Goal: Information Seeking & Learning: Learn about a topic

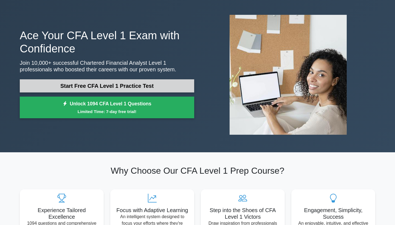
click at [146, 83] on link "Start Free CFA Level 1 Practice Test" at bounding box center [107, 85] width 175 height 13
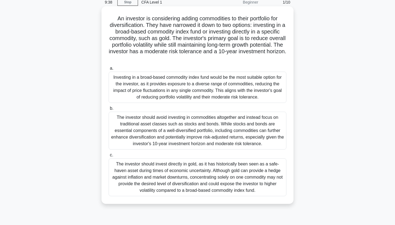
scroll to position [22, 0]
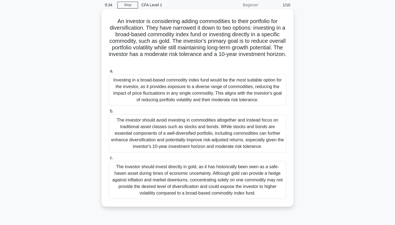
click at [153, 184] on div "The investor should invest directly in gold, as it has historically been seen a…" at bounding box center [198, 180] width 178 height 38
click at [109, 160] on input "c. The investor should invest directly in gold, as it has historically been see…" at bounding box center [109, 158] width 0 height 4
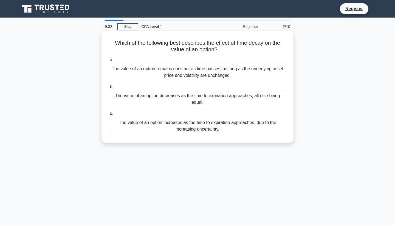
scroll to position [0, 0]
click at [190, 72] on div "The value of an option remains constant as time passes, as long as the underlyi…" at bounding box center [198, 72] width 178 height 18
click at [109, 62] on input "a. The value of an option remains constant as time passes, as long as the under…" at bounding box center [109, 60] width 0 height 4
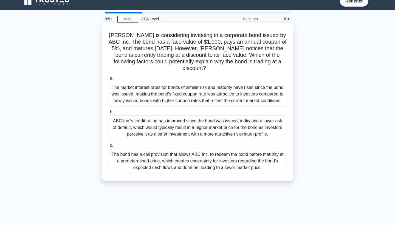
scroll to position [7, 0]
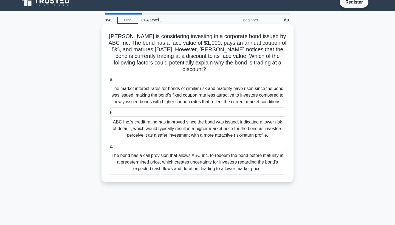
click at [185, 83] on div "The market interest rates for bonds of similar risk and maturity have risen sin…" at bounding box center [198, 95] width 178 height 25
click at [109, 79] on input "a. The market interest rates for bonds of similar risk and maturity have risen …" at bounding box center [109, 80] width 0 height 4
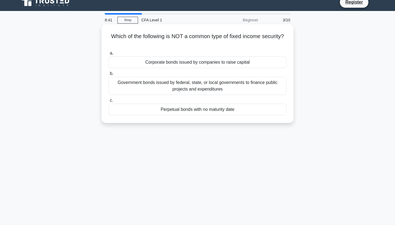
scroll to position [0, 0]
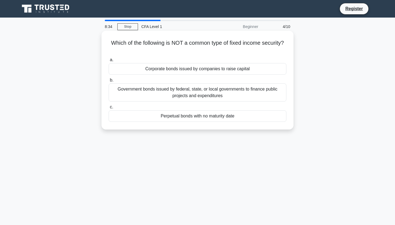
click at [180, 93] on div "Government bonds issued by federal, state, or local governments to finance publ…" at bounding box center [198, 92] width 178 height 18
click at [109, 82] on input "b. Government bonds issued by federal, state, or local governments to finance p…" at bounding box center [109, 81] width 0 height 4
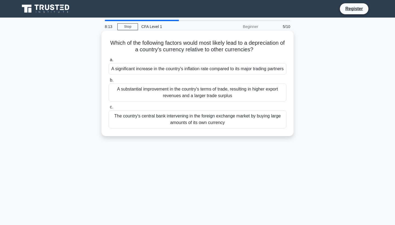
click at [141, 129] on div "The country's central bank intervening in the foreign exchange market by buying…" at bounding box center [198, 119] width 178 height 18
click at [109, 109] on input "c. The country's central bank intervening in the foreign exchange market by buy…" at bounding box center [109, 107] width 0 height 4
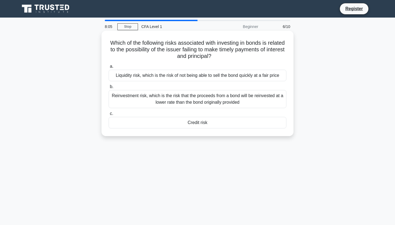
click at [188, 123] on div "Credit risk" at bounding box center [198, 123] width 178 height 12
click at [109, 116] on input "c. Credit risk" at bounding box center [109, 114] width 0 height 4
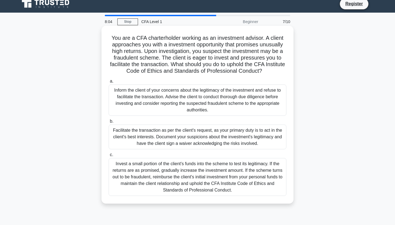
scroll to position [7, 0]
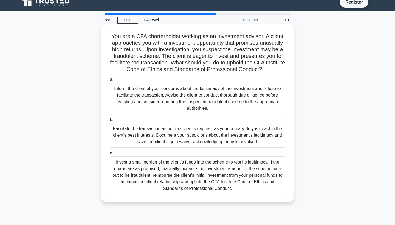
click at [139, 163] on div "Invest a small portion of the client's funds into the scheme to test its legiti…" at bounding box center [198, 176] width 178 height 38
click at [109, 155] on input "c. Invest a small portion of the client's funds into the scheme to test its leg…" at bounding box center [109, 154] width 0 height 4
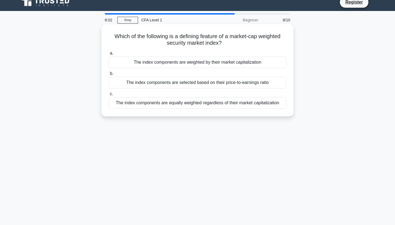
scroll to position [0, 0]
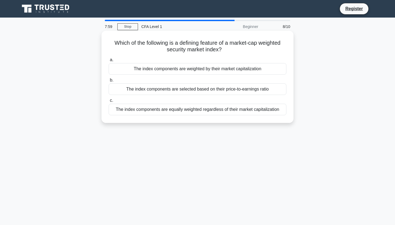
click at [173, 114] on div "The index components are equally weighted regardless of their market capitaliza…" at bounding box center [198, 110] width 178 height 12
click at [109, 102] on input "c. The index components are equally weighted regardless of their market capital…" at bounding box center [109, 101] width 0 height 4
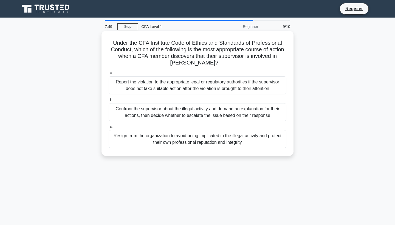
click at [200, 85] on div "Report the violation to the appropriate legal or regulatory authorities if the …" at bounding box center [198, 85] width 178 height 18
click at [109, 75] on input "a. Report the violation to the appropriate legal or regulatory authorities if t…" at bounding box center [109, 73] width 0 height 4
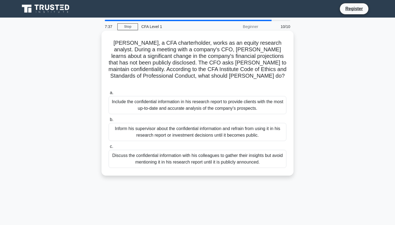
click at [177, 150] on div "Discuss the confidential information with his colleagues to gather their insigh…" at bounding box center [198, 159] width 178 height 18
click at [109, 149] on input "c. Discuss the confidential information with his colleagues to gather their ins…" at bounding box center [109, 147] width 0 height 4
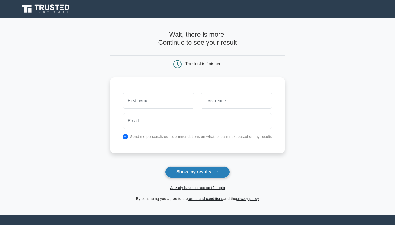
click at [186, 172] on button "Show my results" at bounding box center [197, 172] width 65 height 12
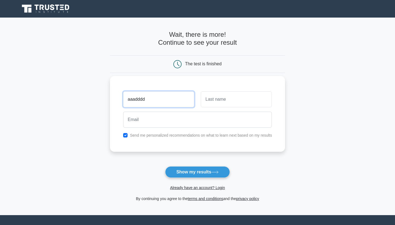
type input "aaadddd"
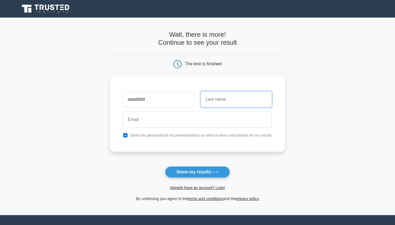
drag, startPoint x: 236, startPoint y: 102, endPoint x: 185, endPoint y: 101, distance: 51.1
type input "đcsc"
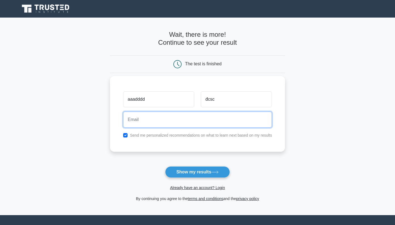
type input "d"
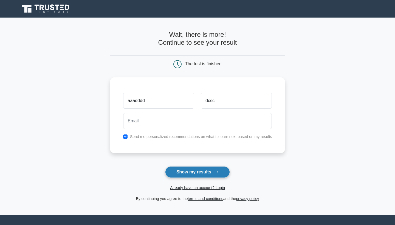
click at [199, 171] on button "Show my results" at bounding box center [197, 172] width 65 height 12
click at [250, 162] on form "Wait, there is more! Continue to see your result The test is finished aaadddd" at bounding box center [197, 116] width 175 height 171
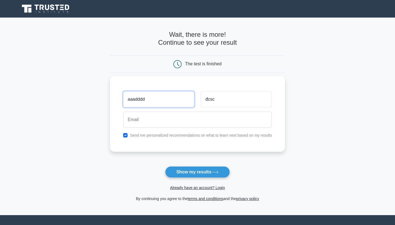
drag, startPoint x: 148, startPoint y: 97, endPoint x: 118, endPoint y: 99, distance: 30.0
click at [118, 99] on div "aaadddd đcsc Send me personalized recommendations on what to learn next based o…" at bounding box center [197, 114] width 175 height 76
type input "[PERSON_NAME]"
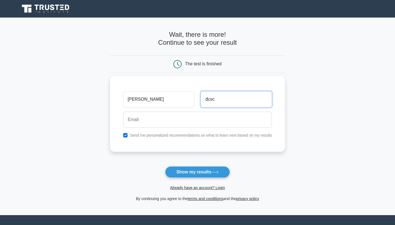
click at [218, 100] on input "đcsc" at bounding box center [236, 99] width 71 height 16
type input "đ"
type input "Nguyễn"
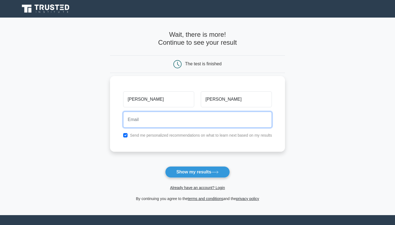
click at [184, 120] on input "email" at bounding box center [197, 120] width 149 height 16
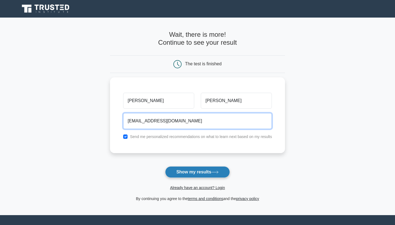
type input "doylenguyendecaboda@gmail.com"
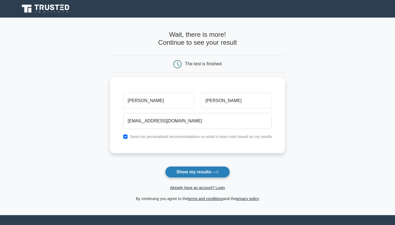
click at [192, 174] on button "Show my results" at bounding box center [197, 172] width 65 height 12
